Goal: Task Accomplishment & Management: Use online tool/utility

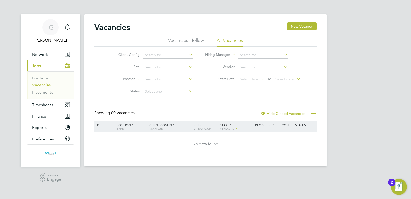
click at [260, 77] on icon at bounding box center [260, 78] width 0 height 7
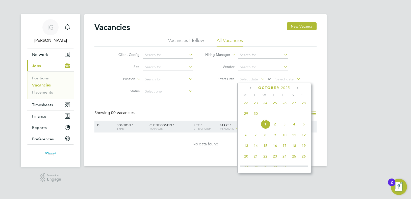
click at [249, 107] on span "22" at bounding box center [247, 103] width 10 height 10
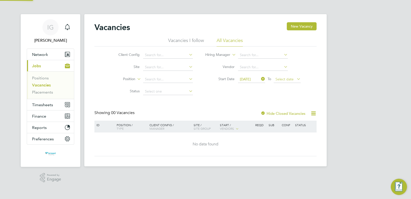
click at [288, 79] on span "Select date" at bounding box center [285, 79] width 18 height 5
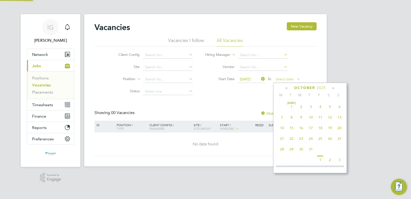
scroll to position [142, 0]
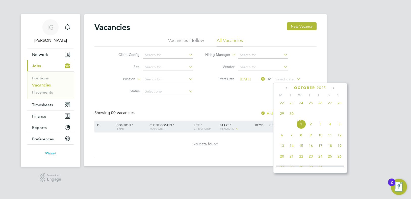
click at [341, 106] on span "28" at bounding box center [340, 103] width 10 height 10
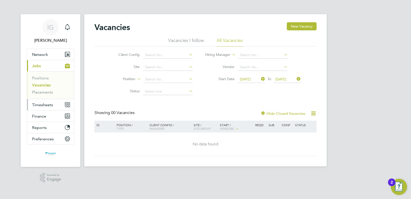
click at [46, 105] on span "Timesheets" at bounding box center [42, 104] width 21 height 5
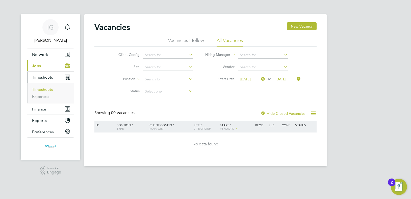
click at [46, 90] on link "Timesheets" at bounding box center [42, 89] width 21 height 5
